Goal: Task Accomplishment & Management: Use online tool/utility

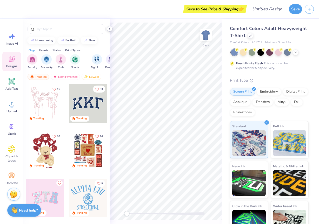
click at [110, 28] on icon at bounding box center [110, 29] width 4 height 4
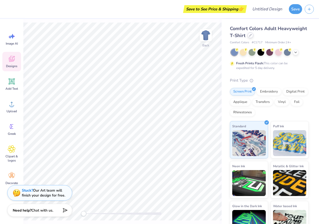
click at [253, 35] on div at bounding box center [251, 35] width 6 height 6
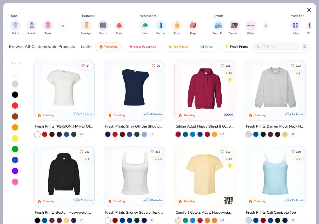
click at [311, 9] on button "Close" at bounding box center [309, 10] width 10 height 10
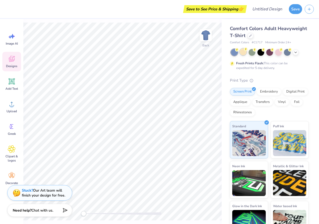
click at [244, 51] on icon at bounding box center [246, 50] width 4 height 4
click at [296, 51] on icon at bounding box center [296, 52] width 4 height 4
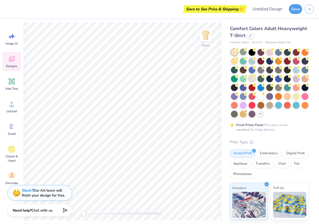
click at [255, 79] on div at bounding box center [252, 78] width 7 height 7
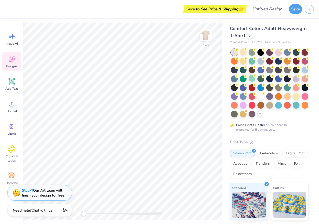
click at [284, 37] on div "Comfort Colors Adult Heavyweight T-Shirt" at bounding box center [269, 32] width 79 height 14
click at [253, 37] on div at bounding box center [251, 35] width 6 height 6
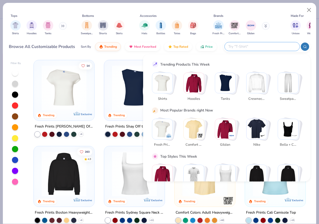
click at [266, 48] on input "text" at bounding box center [262, 47] width 68 height 6
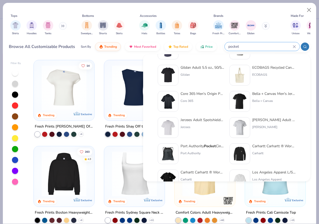
scroll to position [54, 0]
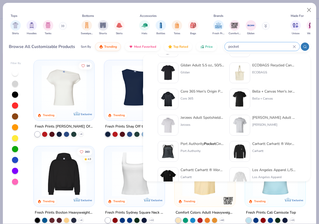
click at [243, 49] on input "pocket" at bounding box center [260, 47] width 65 height 6
click at [229, 46] on input "pocket" at bounding box center [260, 47] width 65 height 6
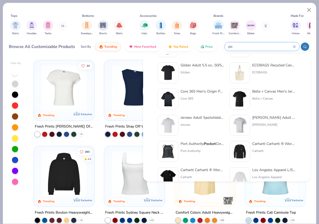
type input "p"
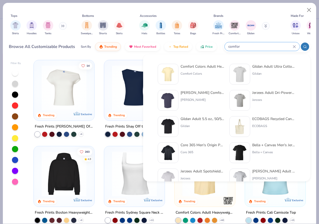
type input "comfor"
drag, startPoint x: 245, startPoint y: 46, endPoint x: 233, endPoint y: 22, distance: 27.1
click at [233, 22] on img "filter for Comfort Colors" at bounding box center [235, 25] width 8 height 8
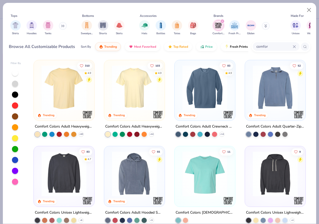
click at [142, 96] on img at bounding box center [134, 87] width 50 height 45
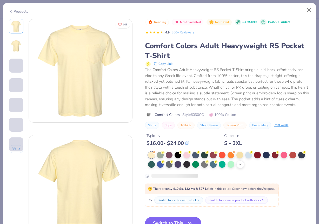
click at [242, 167] on icon at bounding box center [240, 165] width 4 height 4
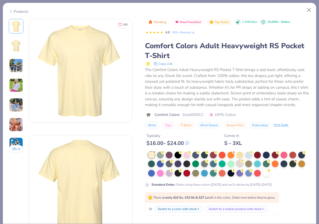
click at [241, 167] on div at bounding box center [239, 163] width 7 height 7
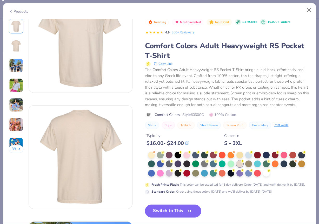
scroll to position [52, 0]
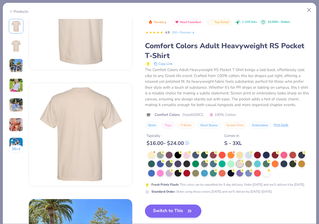
click at [180, 214] on button "Switch to This" at bounding box center [173, 211] width 56 height 13
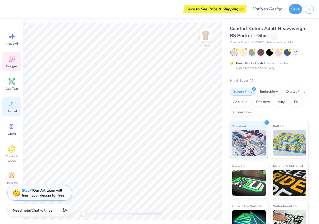
click at [12, 103] on icon at bounding box center [12, 104] width 8 height 8
click at [9, 103] on icon at bounding box center [12, 104] width 8 height 8
click at [17, 111] on div "Upload" at bounding box center [11, 106] width 19 height 19
click at [14, 106] on icon at bounding box center [12, 104] width 8 height 8
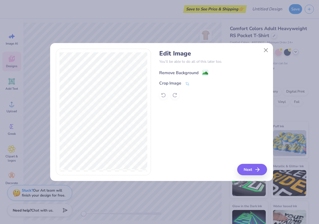
click at [176, 74] on div "Remove Background" at bounding box center [178, 73] width 39 height 6
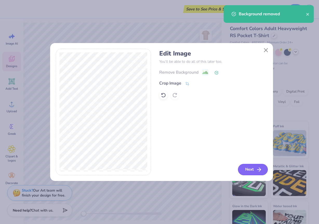
click at [250, 170] on button "Next" at bounding box center [253, 169] width 30 height 11
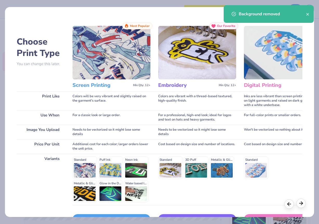
click at [302, 203] on polyline at bounding box center [302, 203] width 2 height 3
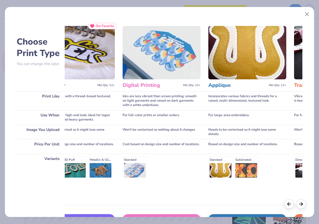
scroll to position [0, 143]
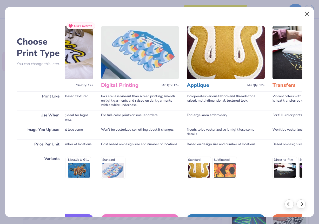
click at [309, 13] on button "Close" at bounding box center [307, 14] width 10 height 10
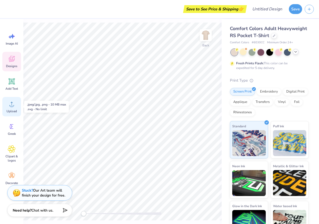
click at [16, 99] on div "Upload" at bounding box center [11, 106] width 19 height 19
click at [13, 61] on icon at bounding box center [11, 60] width 5 height 4
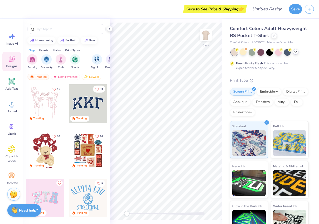
click at [13, 61] on icon at bounding box center [11, 60] width 5 height 4
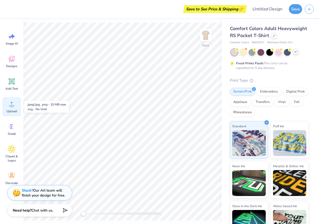
click at [16, 107] on div "Upload" at bounding box center [11, 106] width 19 height 19
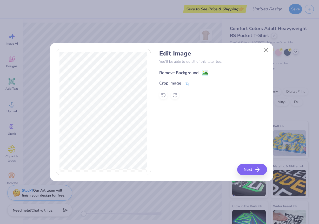
click at [200, 72] on div "Remove Background" at bounding box center [183, 73] width 49 height 6
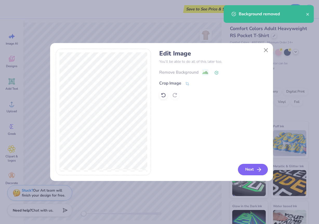
click at [253, 170] on button "Next" at bounding box center [253, 169] width 30 height 11
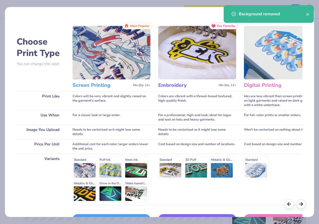
click at [111, 86] on h3 "Screen Printing" at bounding box center [101, 85] width 58 height 7
click at [110, 45] on img at bounding box center [111, 53] width 78 height 54
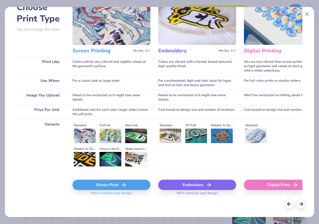
scroll to position [34, 0]
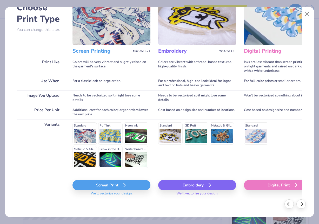
click at [110, 186] on div "Screen Print" at bounding box center [111, 185] width 78 height 10
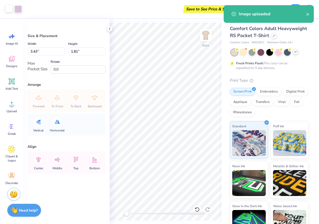
click at [6, 12] on div at bounding box center [8, 8] width 7 height 7
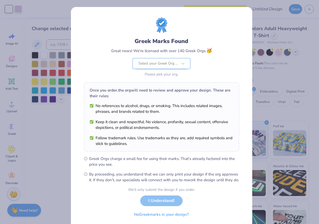
click at [169, 67] on div "Select your Greek Org ..." at bounding box center [158, 63] width 40 height 10
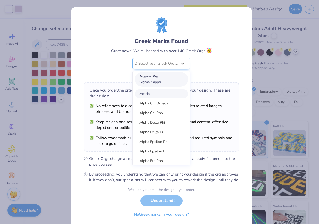
click at [165, 82] on div "Suggested Org Sigma Kappa" at bounding box center [161, 79] width 53 height 15
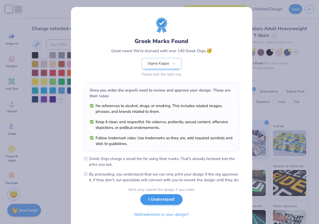
click at [162, 205] on button "I Understand!" at bounding box center [161, 200] width 42 height 11
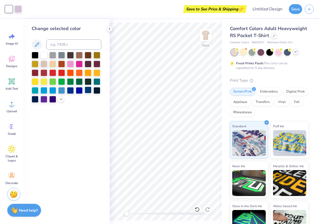
click at [87, 90] on div at bounding box center [88, 90] width 7 height 7
click at [19, 8] on div at bounding box center [18, 8] width 7 height 7
click at [86, 92] on div at bounding box center [88, 90] width 7 height 7
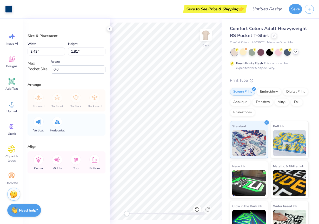
type input "2.53"
type input "1.34"
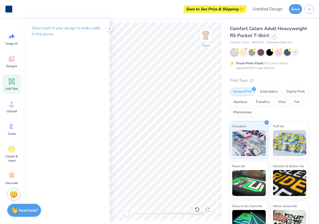
click at [12, 81] on icon at bounding box center [11, 81] width 5 height 5
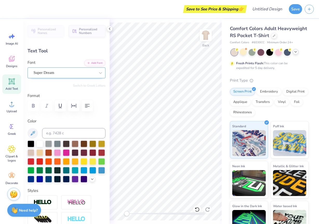
click at [63, 75] on div "Super Dream" at bounding box center [64, 73] width 63 height 8
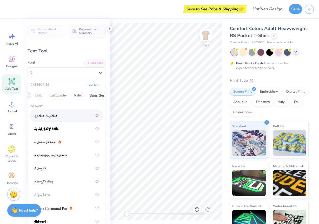
scroll to position [0, 90]
click at [75, 96] on button "Sans Serif" at bounding box center [74, 95] width 23 height 8
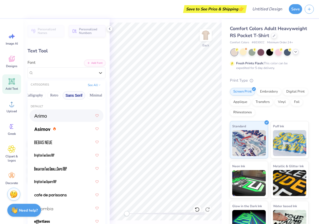
click at [45, 116] on img at bounding box center [40, 116] width 12 height 4
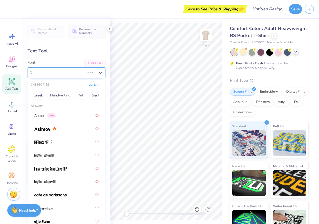
click at [50, 75] on span "Super Dream" at bounding box center [44, 73] width 21 height 6
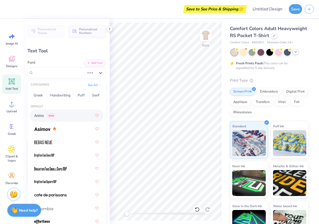
click at [35, 115] on span "Arimo" at bounding box center [39, 115] width 10 height 5
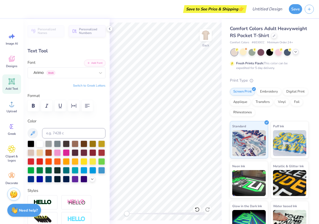
scroll to position [4, 1]
type textarea "P"
type textarea "A"
type textarea "PARENTS FORMAL"
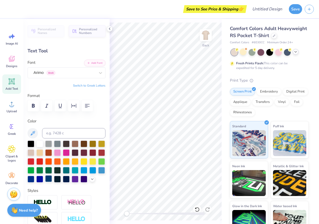
click at [52, 179] on div at bounding box center [48, 179] width 7 height 7
type input "3.43"
type input "0.27"
type input "2.84"
type input "0.22"
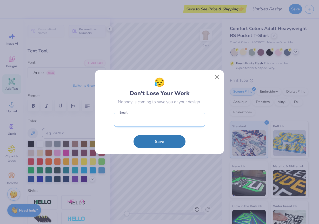
drag, startPoint x: 95, startPoint y: 116, endPoint x: 190, endPoint y: 113, distance: 94.9
click at [190, 117] on form "Email Save" at bounding box center [159, 129] width 91 height 38
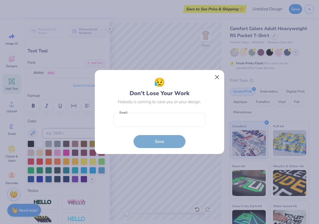
click at [215, 77] on button "Close" at bounding box center [217, 77] width 10 height 10
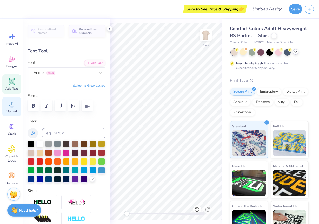
scroll to position [4, 1]
type textarea "FALL 2025"
type input "1.48"
type textarea "_"
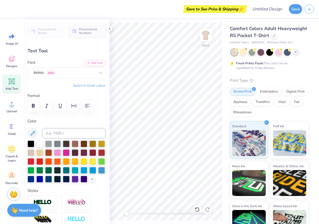
scroll to position [4, 1]
type textarea "_"
type textarea "------------------------------------"
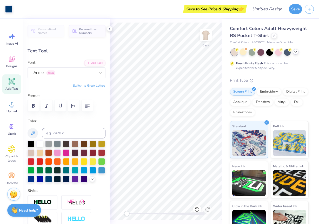
type input "3.44"
type input "0.02"
type input "2.84"
type input "0.22"
type input "1.48"
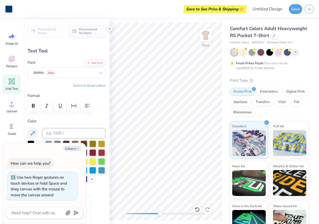
click at [159, 210] on div "Back" at bounding box center [166, 121] width 112 height 205
click at [141, 215] on div at bounding box center [166, 214] width 78 height 3
type textarea "x"
type input "3.44"
type input "0.02"
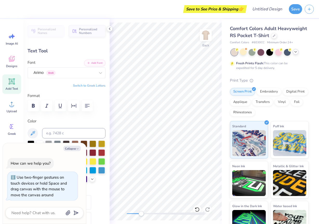
type textarea "x"
type textarea "______________________"
type textarea "x"
type textarea "_____________________"
type textarea "x"
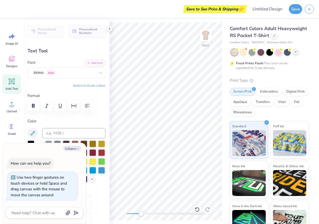
type textarea "____________________"
type textarea "x"
type input "2.84"
type input "0.22"
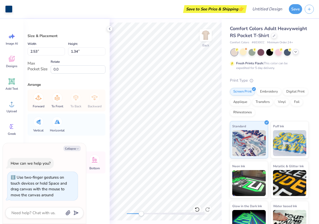
type textarea "x"
type input "2.74"
type input "1.45"
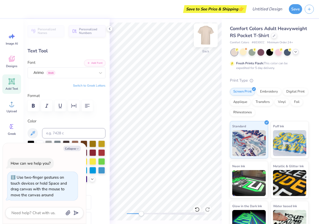
click at [205, 38] on img at bounding box center [205, 35] width 21 height 21
click at [9, 112] on span "Upload" at bounding box center [11, 111] width 10 height 4
click at [14, 108] on icon at bounding box center [12, 104] width 8 height 8
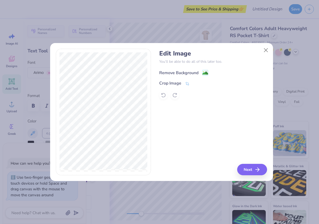
click at [186, 73] on div "Remove Background" at bounding box center [178, 73] width 39 height 6
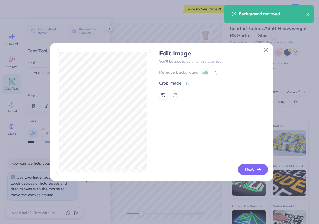
click at [254, 170] on button "Next" at bounding box center [253, 169] width 30 height 11
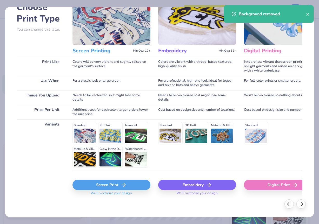
scroll to position [34, 0]
click at [122, 185] on icon at bounding box center [124, 185] width 6 height 6
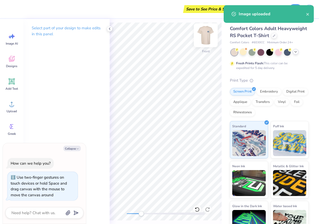
click at [206, 37] on img at bounding box center [205, 35] width 21 height 21
click at [206, 37] on img at bounding box center [206, 35] width 10 height 10
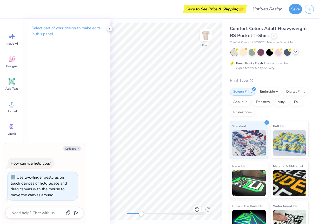
click at [109, 30] on icon at bounding box center [110, 29] width 4 height 4
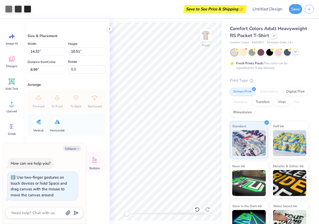
click at [112, 213] on div "Front" at bounding box center [166, 121] width 112 height 205
type textarea "x"
type input "7.49"
type input "5.50"
type input "14.01"
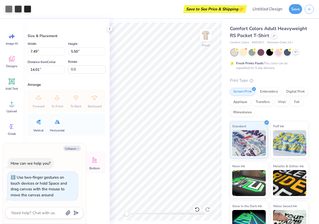
type textarea "x"
type input "5.91"
type input "4.34"
type input "13.02"
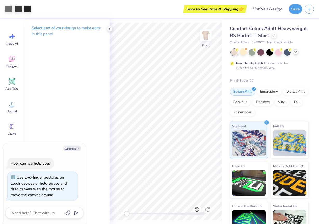
click at [151, 213] on div at bounding box center [166, 214] width 78 height 3
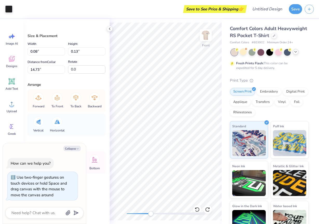
type textarea "x"
type input "0.28"
type input "0.16"
type input "14.70"
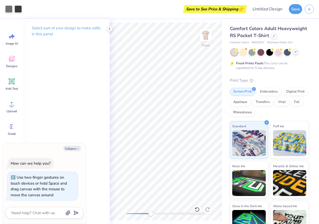
click at [206, 223] on div "Front" at bounding box center [166, 121] width 112 height 205
click at [141, 213] on div at bounding box center [166, 214] width 78 height 3
click at [111, 211] on div "Front" at bounding box center [166, 121] width 112 height 205
click at [20, 15] on div "Art colors" at bounding box center [11, 9] width 22 height 18
click at [19, 10] on div at bounding box center [18, 8] width 7 height 7
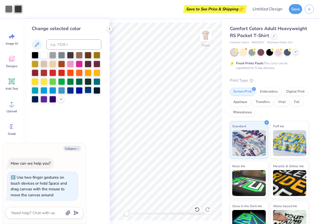
click at [89, 93] on div at bounding box center [88, 90] width 7 height 7
click at [7, 9] on div at bounding box center [8, 8] width 7 height 7
click at [86, 92] on div at bounding box center [88, 90] width 7 height 7
click at [13, 111] on span "Upload" at bounding box center [11, 111] width 10 height 4
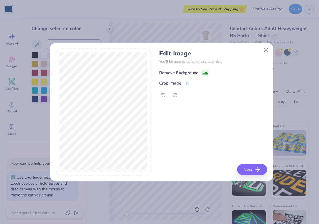
click at [188, 74] on div "Remove Background" at bounding box center [178, 73] width 39 height 6
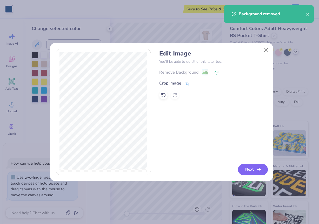
click at [263, 168] on button "Next" at bounding box center [253, 169] width 30 height 11
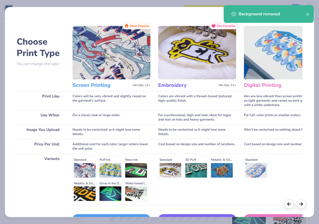
scroll to position [31, 0]
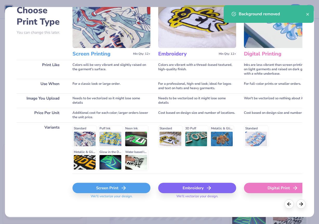
click at [124, 186] on icon at bounding box center [124, 188] width 6 height 6
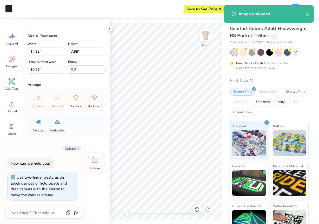
click at [6, 7] on div at bounding box center [8, 8] width 7 height 7
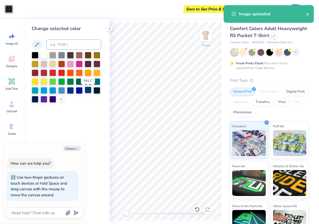
click at [89, 92] on div at bounding box center [88, 90] width 7 height 7
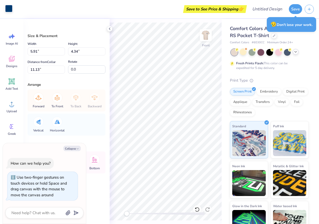
click at [10, 10] on div at bounding box center [8, 8] width 7 height 7
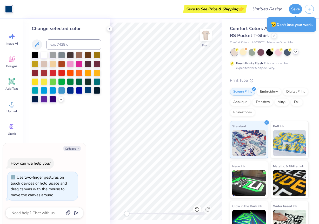
click at [85, 92] on div at bounding box center [88, 90] width 7 height 7
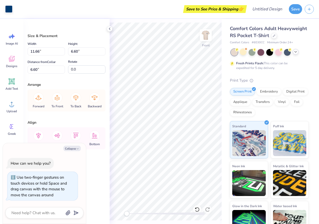
type textarea "x"
type input "9.80"
type textarea "x"
type input "8.28"
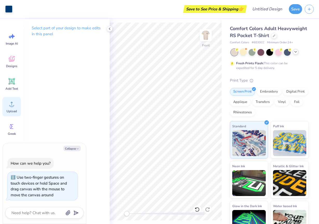
click at [11, 106] on icon at bounding box center [11, 104] width 5 height 4
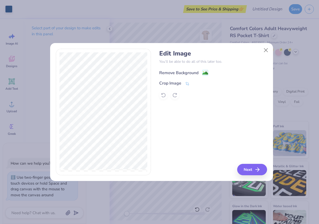
click at [200, 72] on div "Remove Background" at bounding box center [183, 73] width 49 height 6
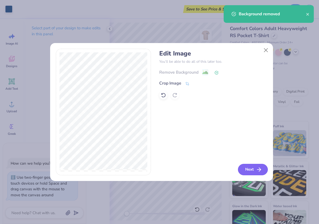
click at [248, 168] on button "Next" at bounding box center [253, 169] width 30 height 11
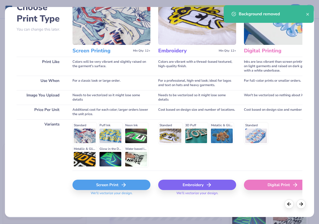
click at [117, 183] on div "Screen Print" at bounding box center [111, 185] width 78 height 10
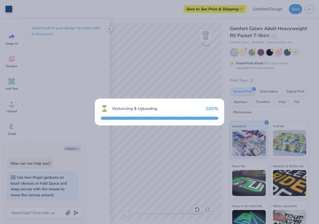
click at [124, 35] on div "⌛ Vectorizing & Uploading 100 %" at bounding box center [159, 112] width 319 height 224
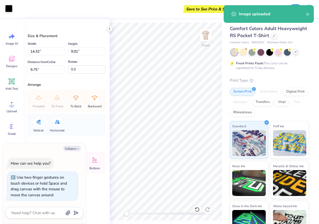
click at [11, 11] on div at bounding box center [8, 8] width 7 height 7
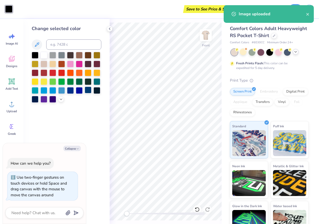
click at [85, 92] on div at bounding box center [88, 90] width 7 height 7
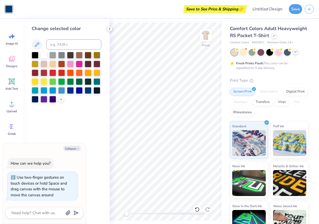
click at [111, 29] on icon at bounding box center [110, 29] width 4 height 4
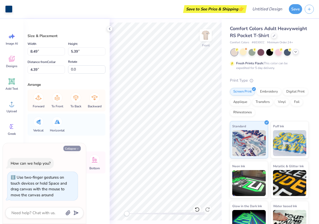
click at [75, 148] on button "Collapse" at bounding box center [71, 148] width 17 height 5
type textarea "x"
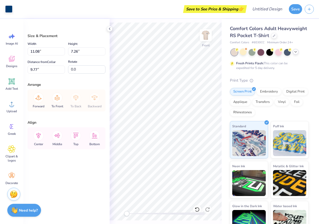
type input "11.15"
type input "7.93"
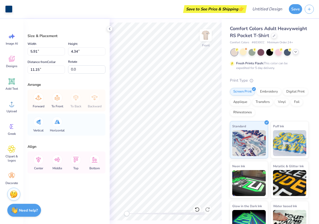
type input "7.96"
type input "4.43"
type input "13.98"
click at [61, 124] on div at bounding box center [57, 122] width 10 height 10
type input "7.96"
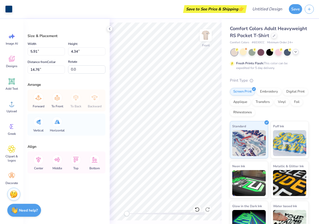
type input "4.43"
type input "10.94"
type input "4.96"
type input "3.64"
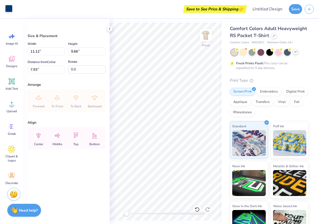
click at [9, 11] on div at bounding box center [8, 8] width 7 height 7
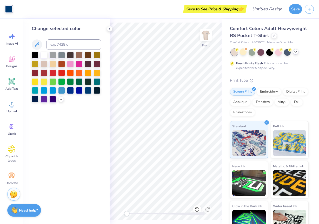
click at [36, 100] on div at bounding box center [35, 99] width 7 height 7
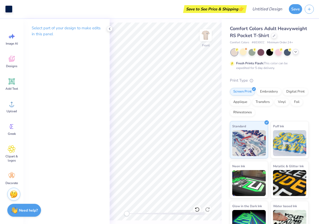
click at [161, 215] on div at bounding box center [166, 214] width 78 height 3
click at [139, 214] on div at bounding box center [166, 214] width 78 height 3
click at [143, 215] on div at bounding box center [166, 214] width 78 height 3
drag, startPoint x: 163, startPoint y: 214, endPoint x: 134, endPoint y: 214, distance: 29.1
click at [134, 214] on div at bounding box center [166, 214] width 78 height 3
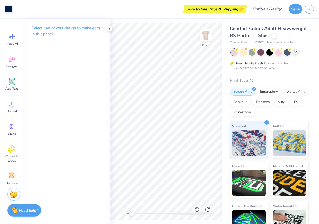
drag, startPoint x: 135, startPoint y: 215, endPoint x: 130, endPoint y: 215, distance: 5.0
click at [130, 215] on div "Accessibility label" at bounding box center [131, 213] width 5 height 5
click at [144, 215] on div at bounding box center [166, 213] width 78 height 5
drag, startPoint x: 143, startPoint y: 215, endPoint x: 31, endPoint y: 103, distance: 158.9
click at [134, 214] on div at bounding box center [166, 214] width 78 height 3
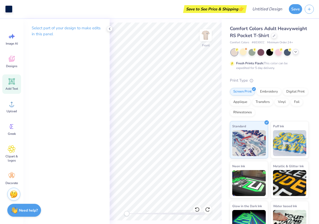
click at [13, 80] on icon at bounding box center [11, 81] width 5 height 5
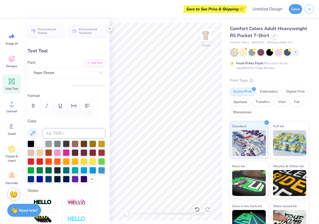
scroll to position [4, 2]
type textarea "SIGMA KAPPA"
click at [88, 121] on div "Save to See Price & Shipping 👉 Design Title Save Image AI Designs Add Text Uplo…" at bounding box center [159, 112] width 319 height 224
click at [78, 74] on div "Super Dream" at bounding box center [64, 73] width 63 height 8
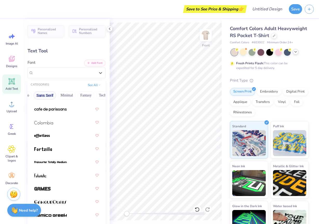
scroll to position [83, 0]
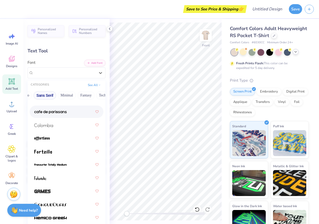
click at [63, 115] on div at bounding box center [66, 111] width 64 height 9
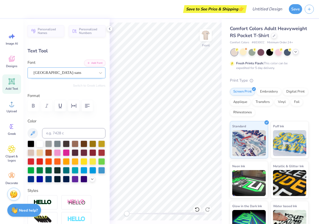
click at [77, 71] on div "[GEOGRAPHIC_DATA]-sans" at bounding box center [64, 73] width 63 height 8
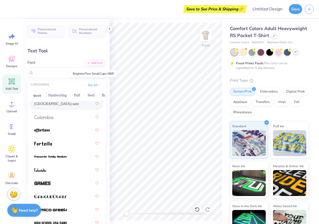
scroll to position [77, 0]
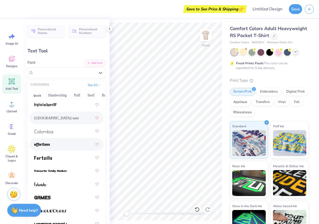
click at [51, 145] on div at bounding box center [66, 144] width 64 height 9
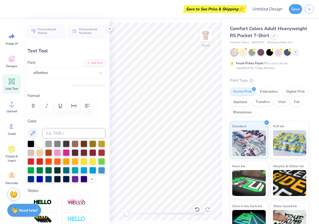
scroll to position [0, 0]
click at [48, 74] on span "effortless" at bounding box center [41, 73] width 15 height 6
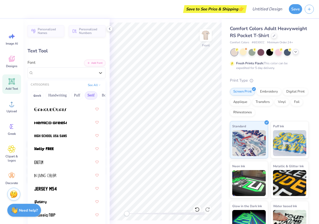
scroll to position [175, 0]
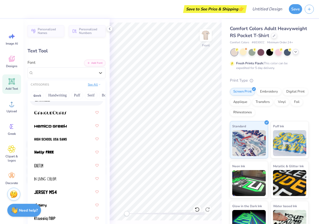
click at [93, 83] on button "See All" at bounding box center [94, 84] width 16 height 5
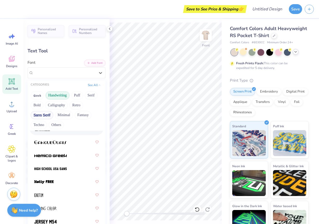
click at [60, 97] on button "Handwriting" at bounding box center [57, 95] width 24 height 8
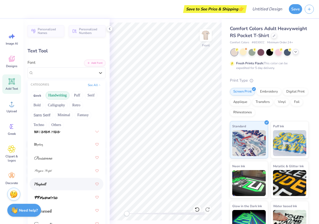
scroll to position [220, 0]
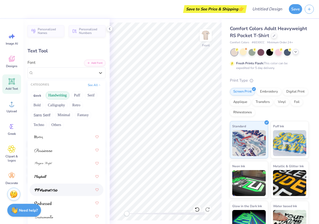
click at [59, 189] on div at bounding box center [66, 189] width 64 height 9
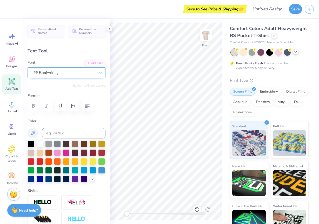
click at [63, 73] on div "PP Handwriting" at bounding box center [64, 73] width 63 height 8
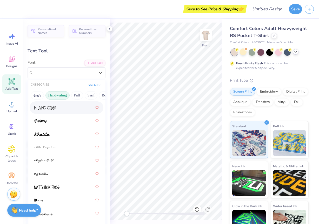
scroll to position [128, 0]
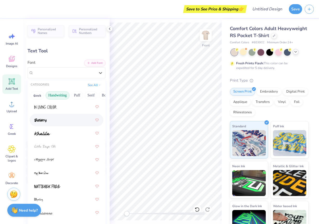
click at [61, 115] on div at bounding box center [67, 120] width 74 height 12
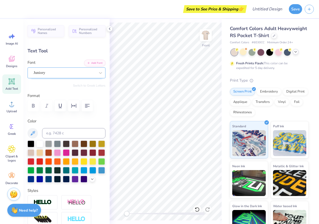
click at [74, 77] on div "Juniory" at bounding box center [67, 73] width 78 height 11
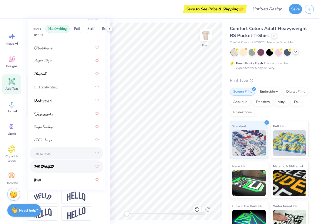
scroll to position [69, 0]
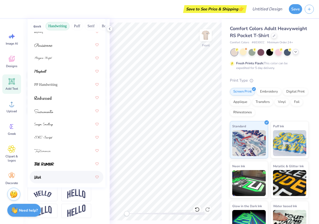
click at [57, 173] on div at bounding box center [67, 177] width 74 height 12
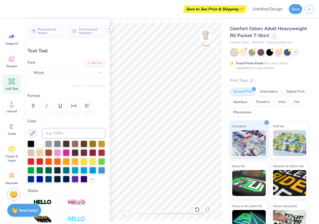
scroll to position [0, 0]
click at [78, 112] on div "Format" at bounding box center [67, 103] width 78 height 21
click at [75, 107] on icon "button" at bounding box center [74, 106] width 6 height 6
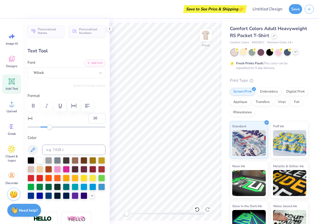
type input "15"
drag, startPoint x: 40, startPoint y: 126, endPoint x: 49, endPoint y: 127, distance: 8.9
click at [49, 127] on div "Accessibility label" at bounding box center [48, 127] width 5 height 5
type input "8"
drag, startPoint x: 49, startPoint y: 127, endPoint x: 45, endPoint y: 127, distance: 4.2
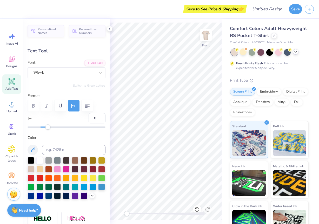
click at [45, 127] on div "Accessibility label" at bounding box center [47, 127] width 5 height 5
click at [10, 9] on div at bounding box center [8, 8] width 7 height 7
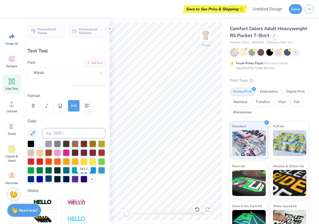
click at [52, 179] on div at bounding box center [48, 179] width 7 height 7
type input "4.43"
type input "0.82"
type input "14.50"
type input "5.73"
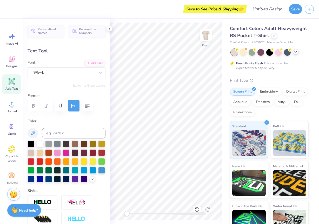
type input "1.06"
type input "4.48"
type input "4.43"
type input "0.82"
type input "5.73"
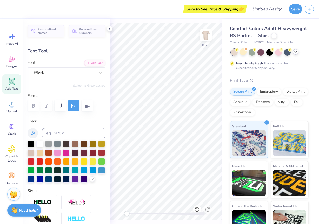
type input "1.06"
type textarea "Parents Formal '25"
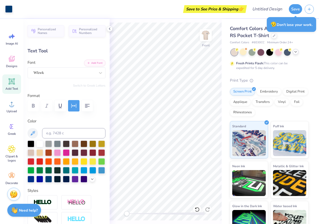
type input "8.15"
type input "1.09"
type input "15.03"
type input "5.73"
type input "1.06"
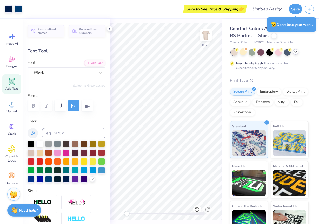
type input "4.48"
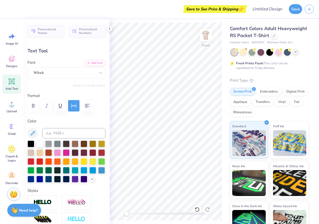
scroll to position [4, 2]
click at [259, 64] on div "Save to See Price & Shipping 👉 Design Title Save Image AI Designs Add Text Uplo…" at bounding box center [159, 112] width 319 height 224
type textarea "SIGMA KAPPA"
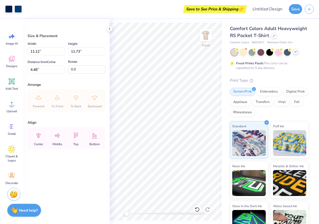
type input "4.61"
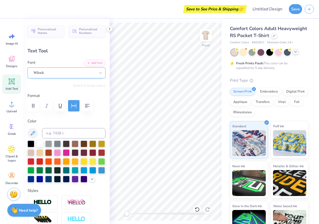
click at [53, 74] on div "Wkwk" at bounding box center [64, 73] width 63 height 8
click at [79, 72] on div "Wkwk" at bounding box center [64, 73] width 63 height 8
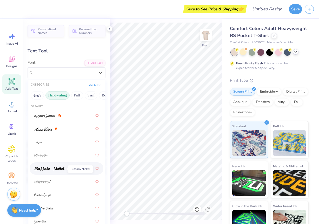
click at [55, 171] on img at bounding box center [49, 169] width 30 height 4
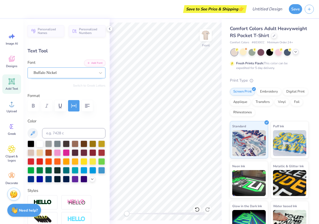
scroll to position [4, 3]
click at [76, 74] on div "Buffalo Nickel" at bounding box center [64, 73] width 63 height 8
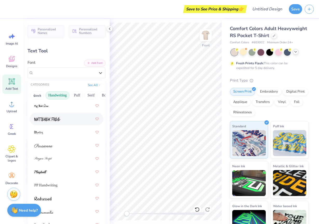
scroll to position [201, 0]
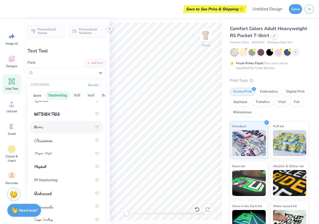
click at [54, 126] on div at bounding box center [66, 127] width 64 height 9
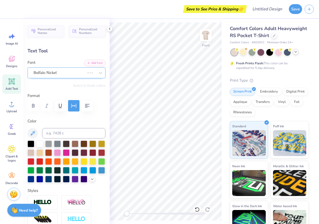
click at [77, 71] on div "Buffalo Nickel" at bounding box center [59, 73] width 52 height 8
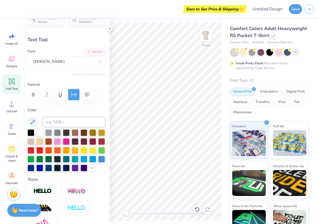
scroll to position [4, 0]
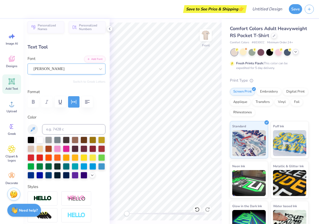
click at [64, 69] on div "[PERSON_NAME]" at bounding box center [64, 69] width 63 height 8
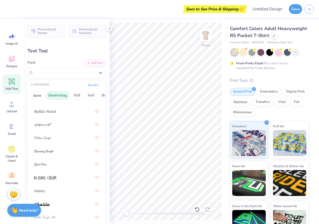
scroll to position [56, 0]
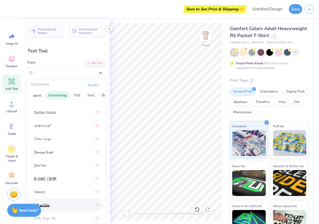
click at [59, 206] on div at bounding box center [66, 205] width 64 height 9
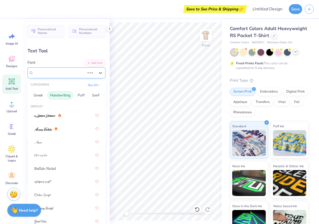
click at [74, 75] on div "[PERSON_NAME]" at bounding box center [59, 73] width 52 height 8
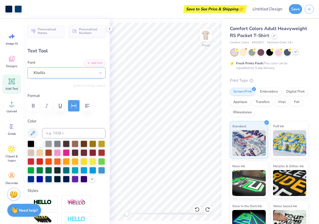
type input "5.73"
type input "1.06"
type input "4.61"
click at [50, 73] on div "Wkwk" at bounding box center [64, 73] width 63 height 8
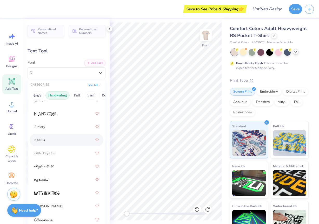
scroll to position [136, 0]
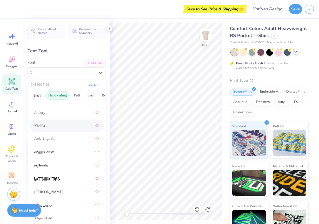
click at [59, 125] on div "Khalila" at bounding box center [66, 125] width 64 height 9
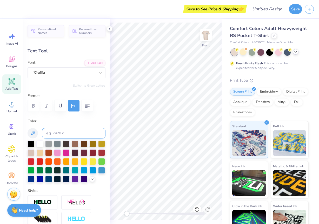
scroll to position [4, 2]
type textarea "sigma kappa"
type input "7.23"
type input "1.18"
type input "4.25"
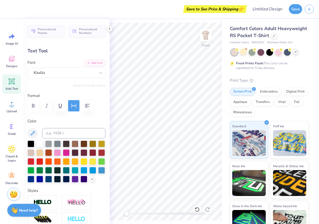
click at [74, 106] on icon "button" at bounding box center [74, 106] width 6 height 6
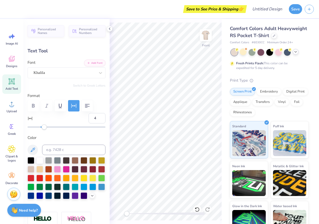
type input "3"
click at [42, 126] on div "Accessibility label" at bounding box center [41, 127] width 5 height 5
type input "6.66"
type input "4.64"
type input "8.15"
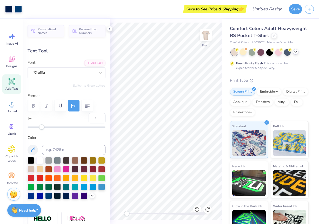
type input "1.09"
type input "15.25"
type input "8"
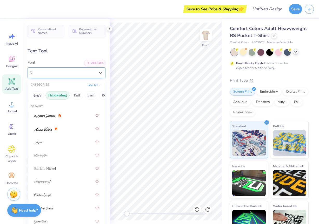
click at [58, 71] on div "Wkwk" at bounding box center [64, 73] width 63 height 8
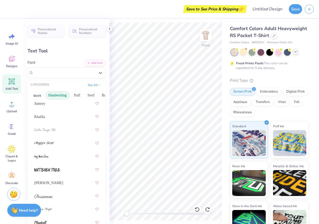
scroll to position [149, 0]
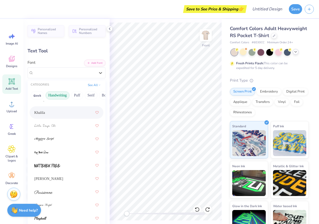
click at [60, 114] on div "Khalila" at bounding box center [66, 112] width 64 height 9
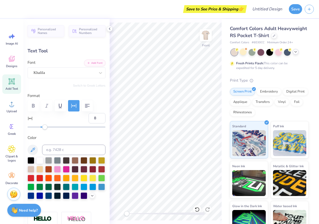
type input "11.76"
type input "1.10"
type input "15.23"
type input "4"
drag, startPoint x: 46, startPoint y: 128, endPoint x: 43, endPoint y: 128, distance: 3.1
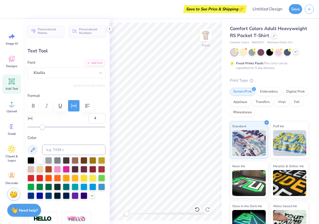
click at [43, 128] on div "Accessibility label" at bounding box center [42, 127] width 5 height 5
type input "9.49"
type input "0.96"
type input "16.45"
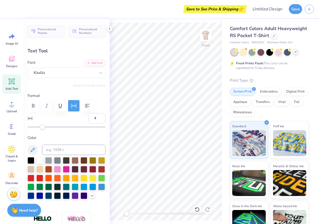
scroll to position [4, 2]
type textarea "_"
type textarea "___________________"
type input "10.47"
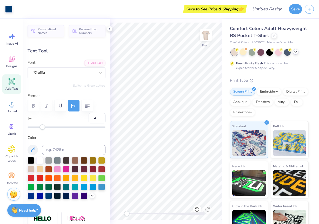
type input "0.10"
type input "15.91"
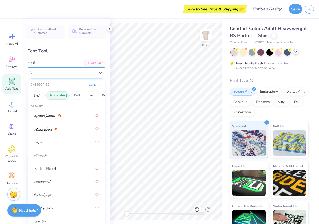
click at [70, 70] on div "Khalila" at bounding box center [64, 73] width 63 height 8
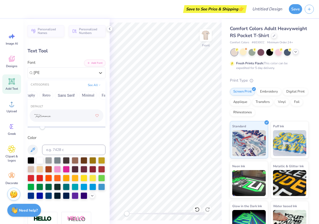
scroll to position [0, 100]
click at [69, 96] on button "Sans Serif" at bounding box center [64, 95] width 23 height 8
click at [64, 96] on button "Handwriting" at bounding box center [57, 95] width 24 height 8
click at [79, 98] on button "Puff" at bounding box center [77, 95] width 12 height 8
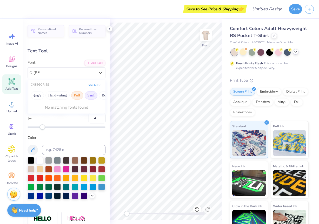
click at [89, 97] on button "Serif" at bounding box center [91, 95] width 13 height 8
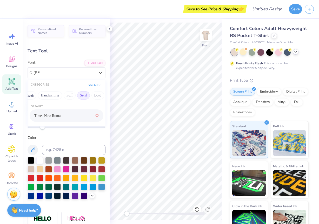
click at [57, 115] on span "Times New Roman" at bounding box center [48, 115] width 28 height 5
type input "[PERSON_NAME]"
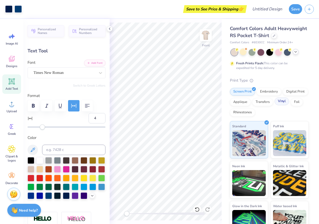
type input "11.20"
type input "0.07"
type input "16.45"
type input "10.36"
type input "16.37"
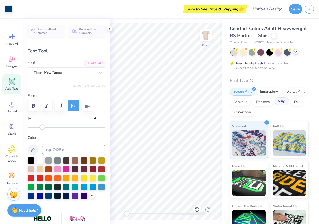
type input "9.49"
type input "0.96"
type input "16.45"
type input "7.60"
type input "0.77"
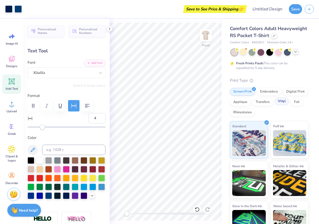
type input "15.97"
click at [10, 11] on div at bounding box center [8, 8] width 7 height 7
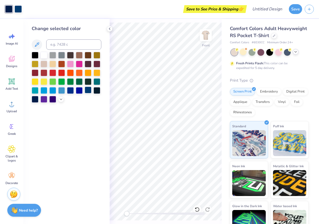
click at [86, 90] on div at bounding box center [88, 90] width 7 height 7
click at [208, 36] on img at bounding box center [205, 35] width 21 height 21
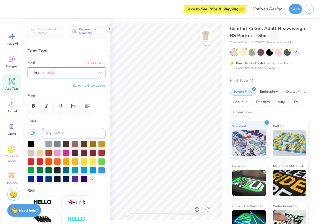
click at [64, 73] on div "Arimo Greek" at bounding box center [64, 73] width 63 height 8
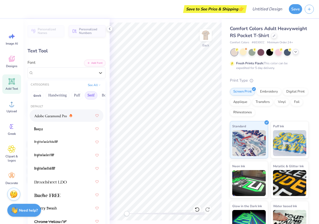
click at [58, 115] on img at bounding box center [50, 116] width 32 height 4
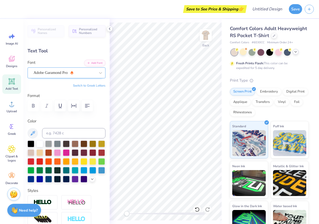
click at [52, 72] on span "Adobe Garamond Pro" at bounding box center [51, 73] width 34 height 6
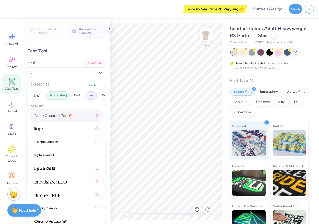
click at [55, 98] on button "Handwriting" at bounding box center [57, 95] width 24 height 8
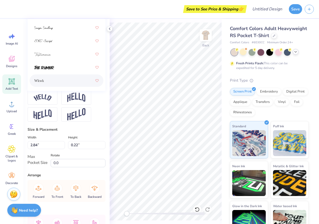
scroll to position [159, 0]
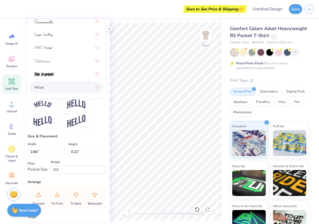
click at [69, 88] on div "Wkwk" at bounding box center [66, 87] width 64 height 9
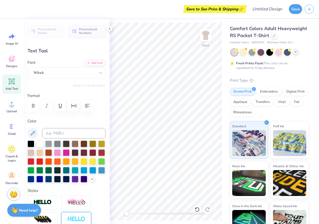
scroll to position [0, 0]
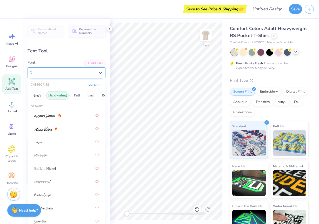
click at [63, 70] on div "Wkwk" at bounding box center [64, 73] width 63 height 8
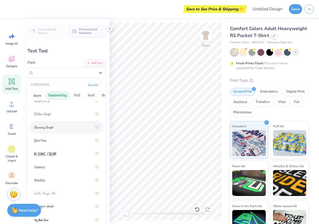
scroll to position [101, 0]
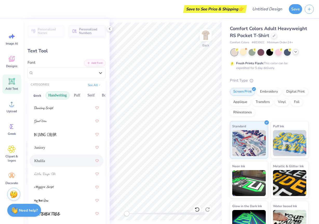
click at [50, 159] on div "Khalila" at bounding box center [66, 160] width 64 height 9
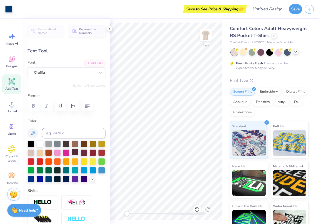
type input "2.66"
type input "0.23"
type textarea "parents formal"
type input "1.48"
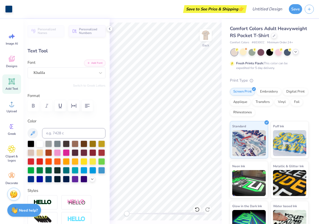
type input "0.22"
type input "2.03"
type input "0.32"
type input "2.59"
type input "0.41"
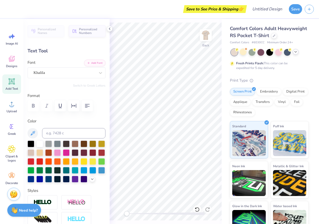
type input "3.10"
type input "0.49"
type textarea "FALL 2025"
type input "3.10"
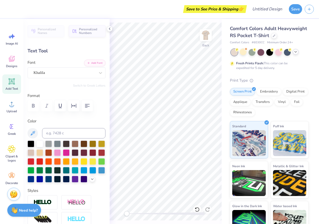
type input "0.49"
click at [208, 209] on icon at bounding box center [207, 209] width 5 height 5
click at [209, 211] on icon at bounding box center [207, 210] width 4 height 5
type input "2.25"
type input "0.36"
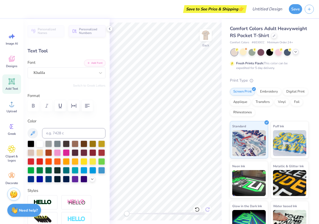
type input "1.53"
type input "0.24"
click at [208, 34] on img at bounding box center [205, 35] width 21 height 21
click at [208, 34] on img at bounding box center [206, 35] width 10 height 10
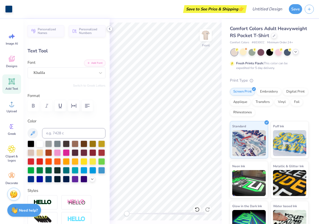
click at [109, 29] on icon at bounding box center [110, 29] width 4 height 4
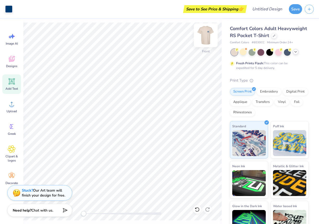
click at [204, 35] on img at bounding box center [205, 35] width 21 height 21
click at [207, 43] on img at bounding box center [205, 35] width 21 height 21
click at [156, 1] on div "Save to See Price & Shipping 👉" at bounding box center [130, 9] width 230 height 18
